Goal: Navigation & Orientation: Find specific page/section

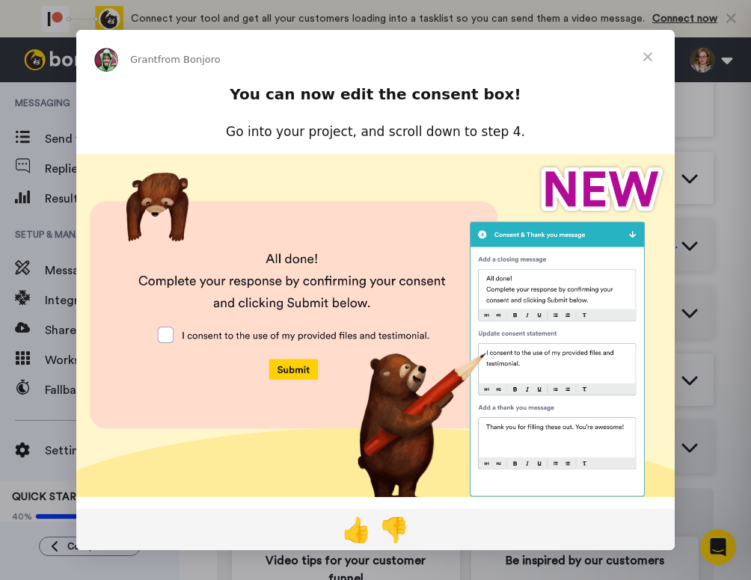
click at [165, 334] on img "Intercom messenger" at bounding box center [375, 341] width 598 height 374
click at [653, 53] on span "Close" at bounding box center [648, 57] width 54 height 54
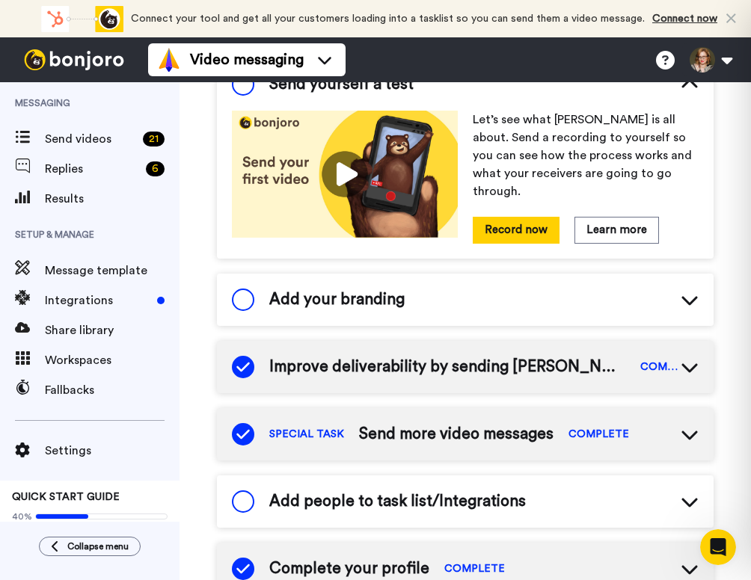
scroll to position [117, 0]
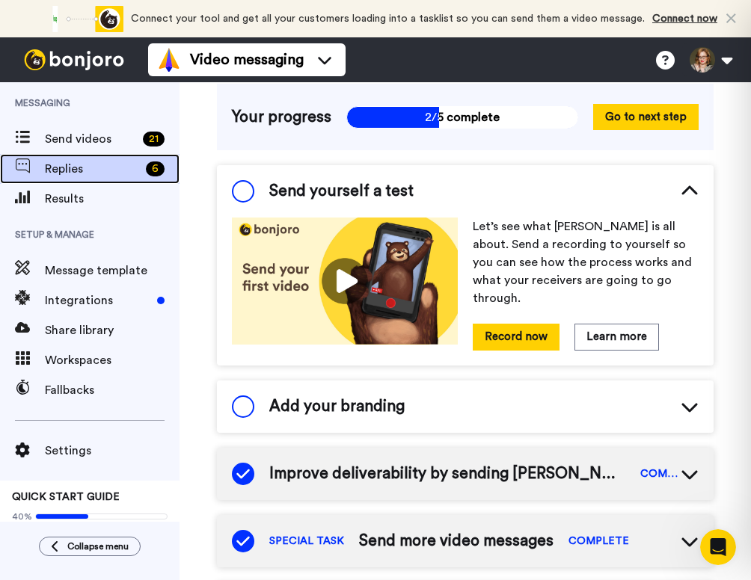
click at [82, 172] on span "Replies" at bounding box center [92, 169] width 95 height 18
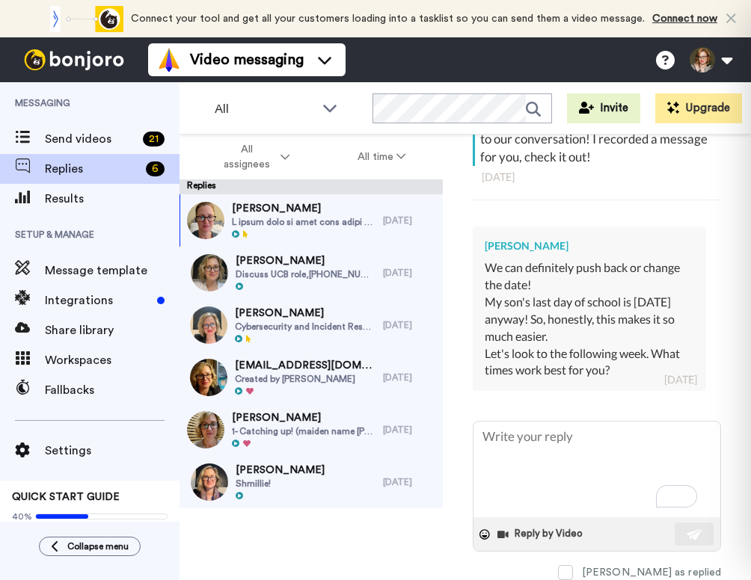
scroll to position [1332, 0]
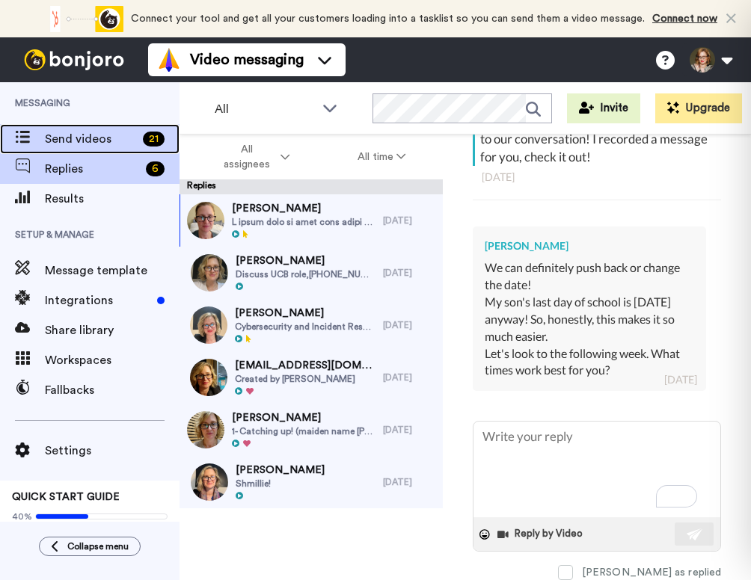
click at [67, 151] on div "Send videos 21" at bounding box center [90, 139] width 180 height 30
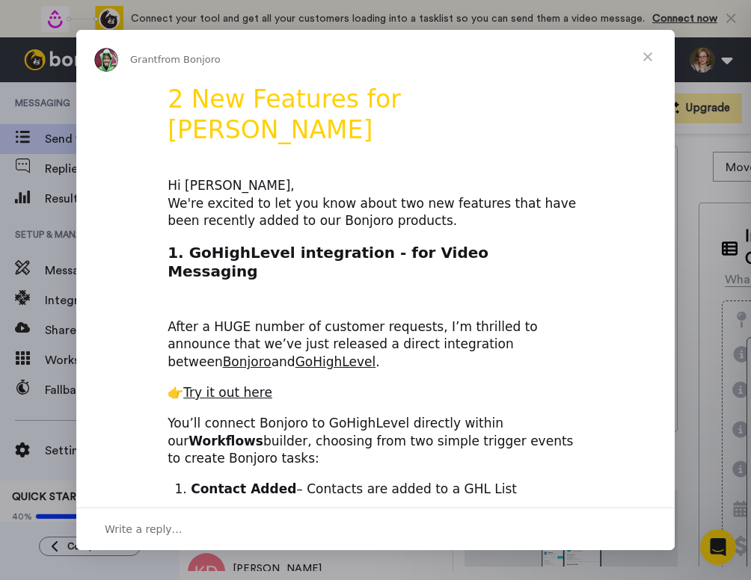
click at [648, 52] on span "Close" at bounding box center [648, 57] width 54 height 54
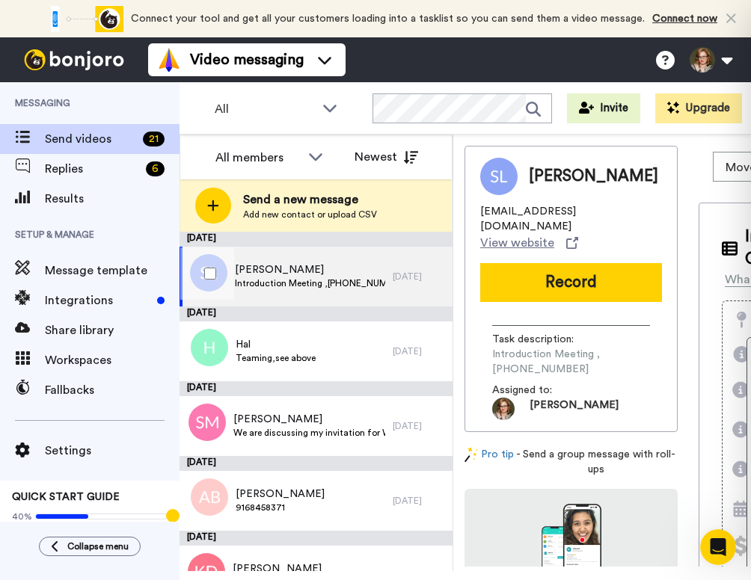
click at [370, 278] on span "Introduction Meeting ,[PHONE_NUMBER]" at bounding box center [310, 284] width 150 height 12
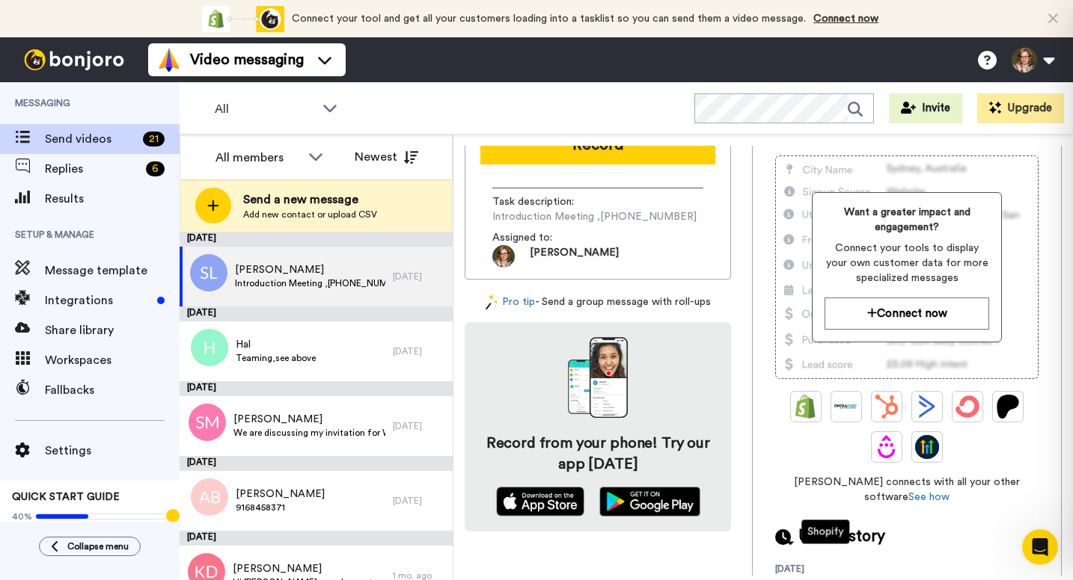
scroll to position [154, 0]
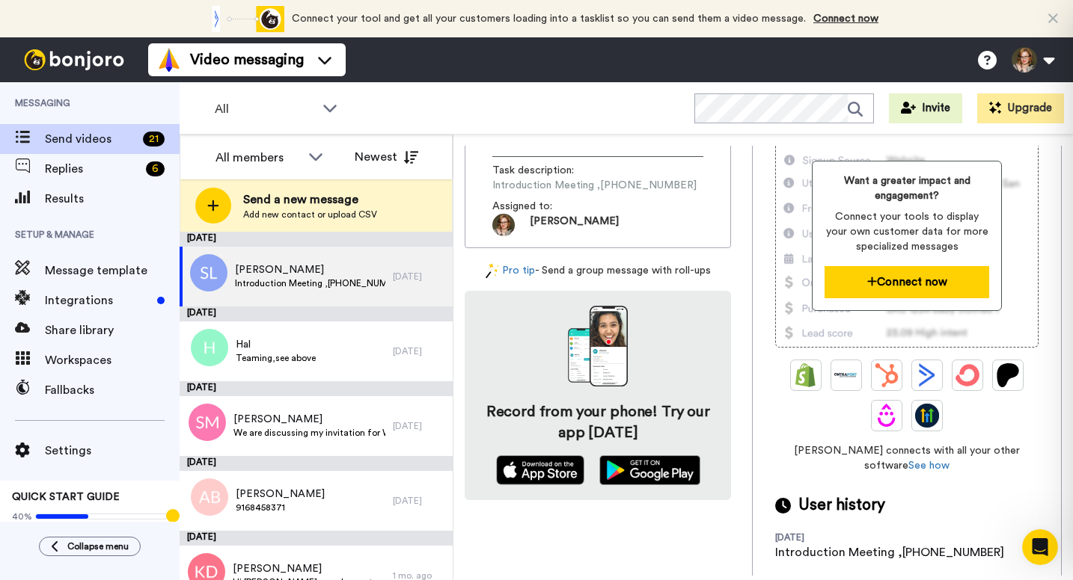
click at [750, 284] on button "Connect now" at bounding box center [906, 282] width 165 height 32
